Goal: Task Accomplishment & Management: Use online tool/utility

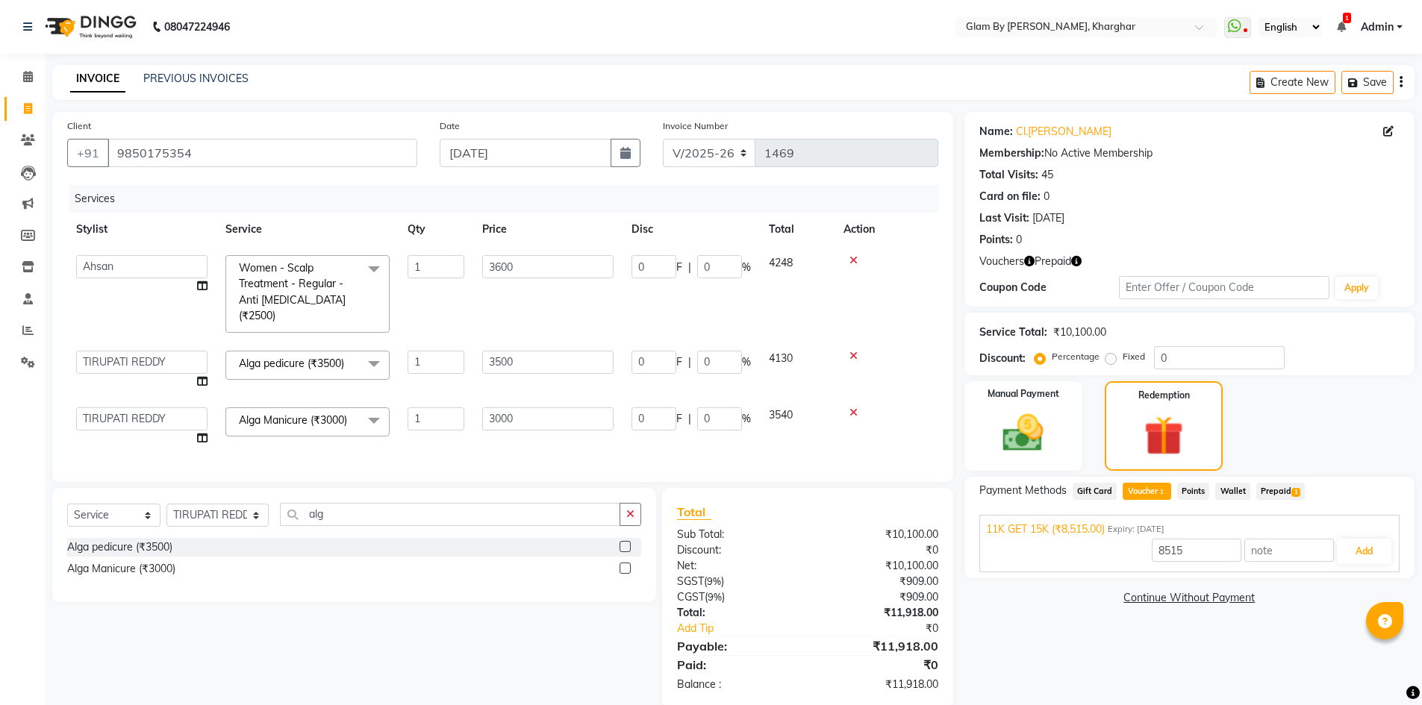
select select "3992"
select select "87812"
select select "service"
select select "87812"
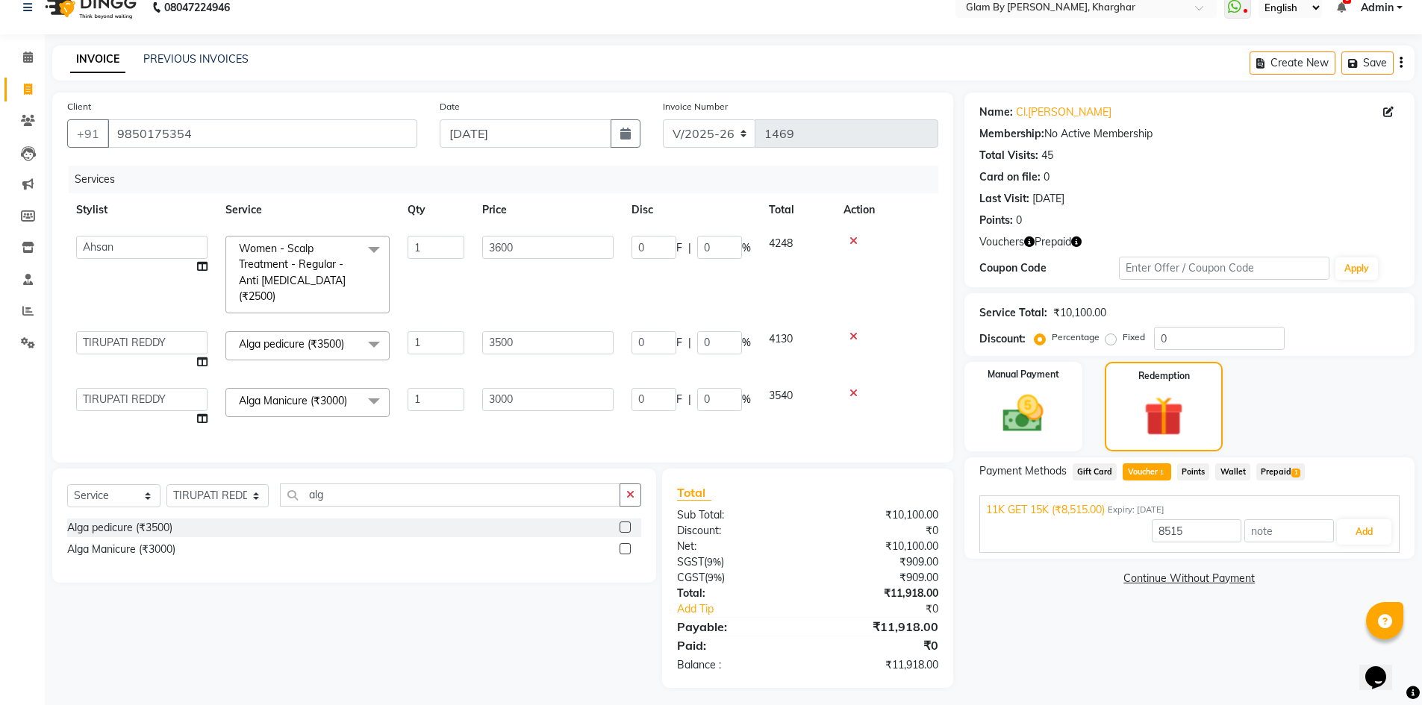
scroll to position [19, 0]
click at [319, 491] on input "alg" at bounding box center [450, 495] width 340 height 23
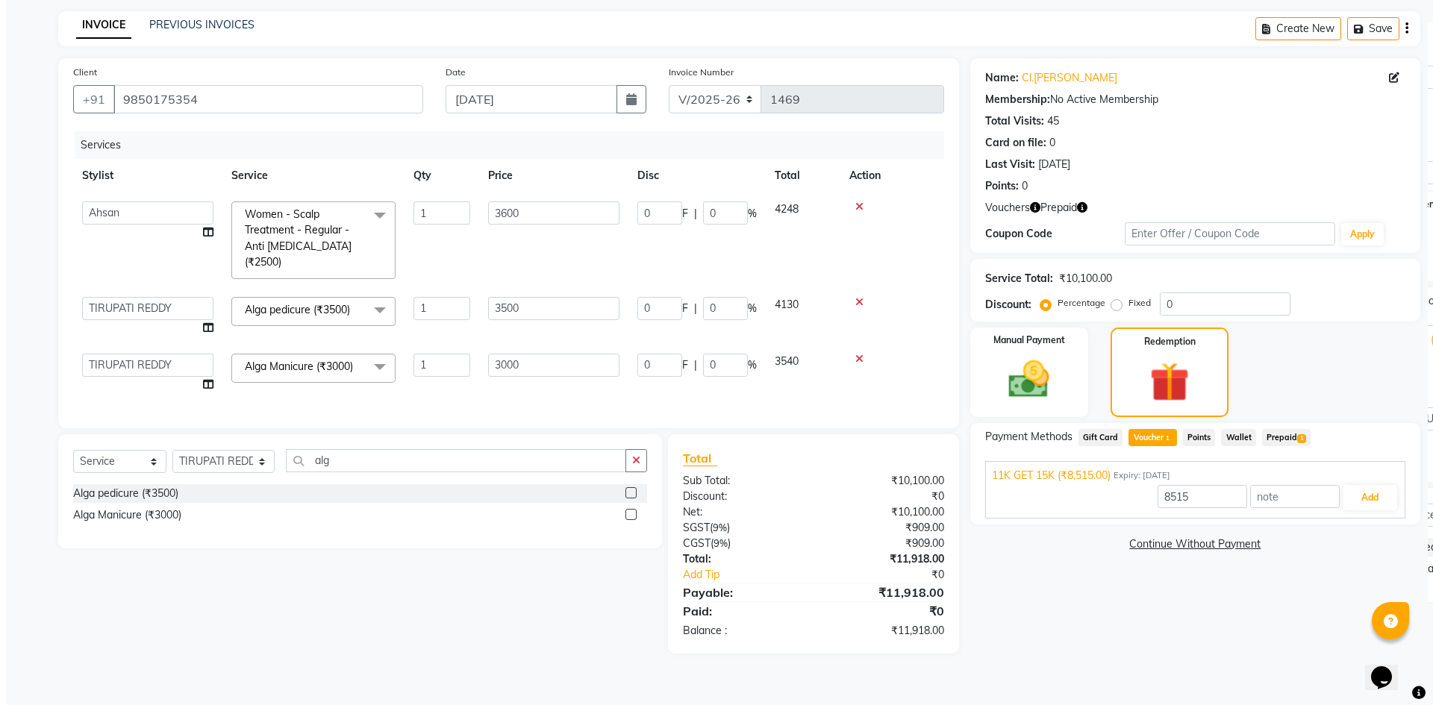
scroll to position [0, 0]
